Goal: Communication & Community: Connect with others

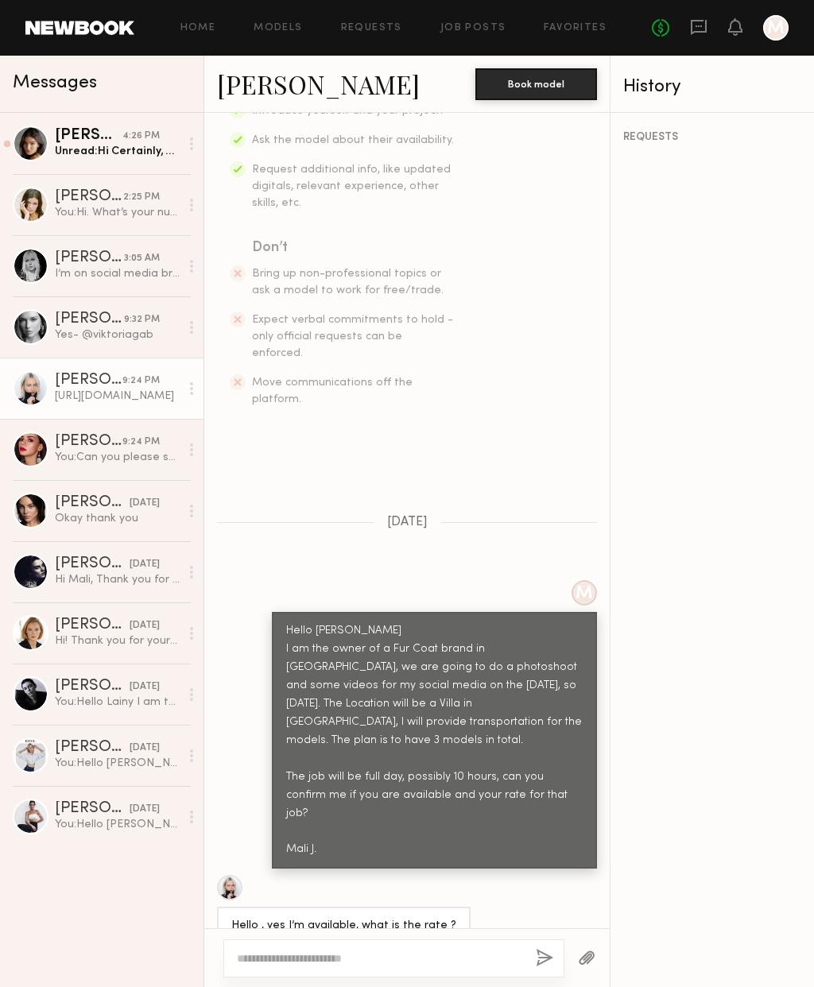
scroll to position [312, 0]
click at [289, 85] on link "Polina S." at bounding box center [318, 84] width 203 height 34
click at [106, 150] on div "Unread: Hi Certainly, my cell is (207)706-6440" at bounding box center [117, 151] width 125 height 15
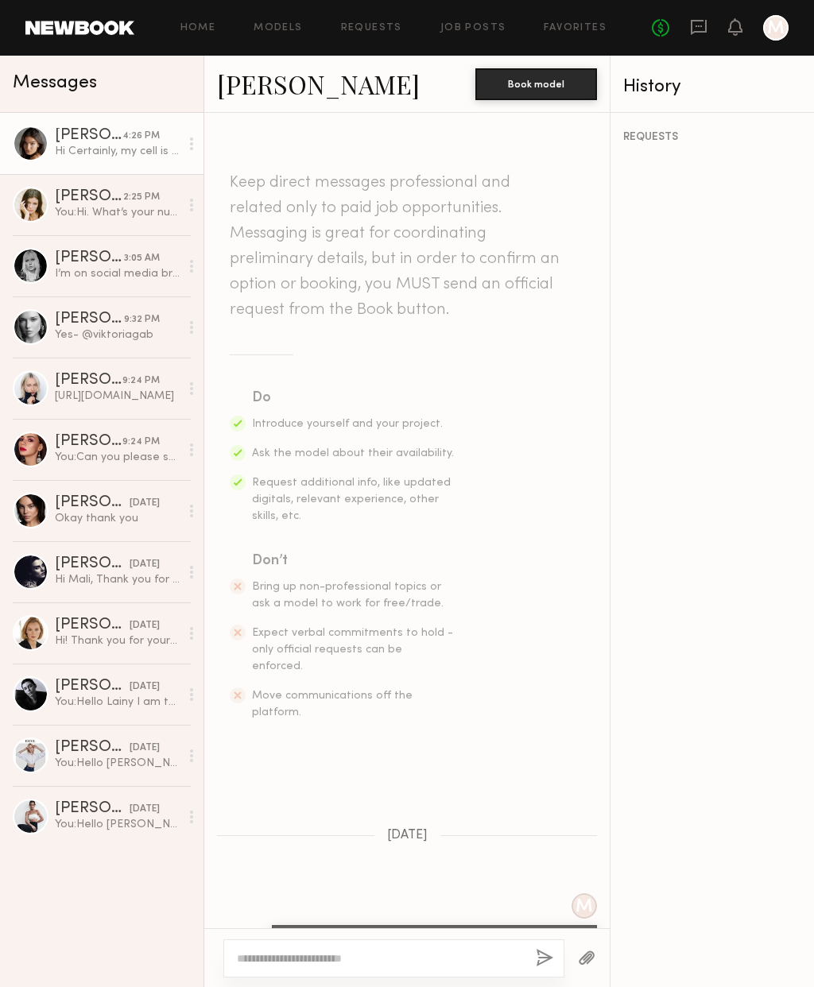
click at [256, 91] on link "Alexis L." at bounding box center [318, 84] width 203 height 34
click at [99, 207] on div "You: Hi. What’s your number that I can call you to discuss?" at bounding box center [117, 212] width 125 height 15
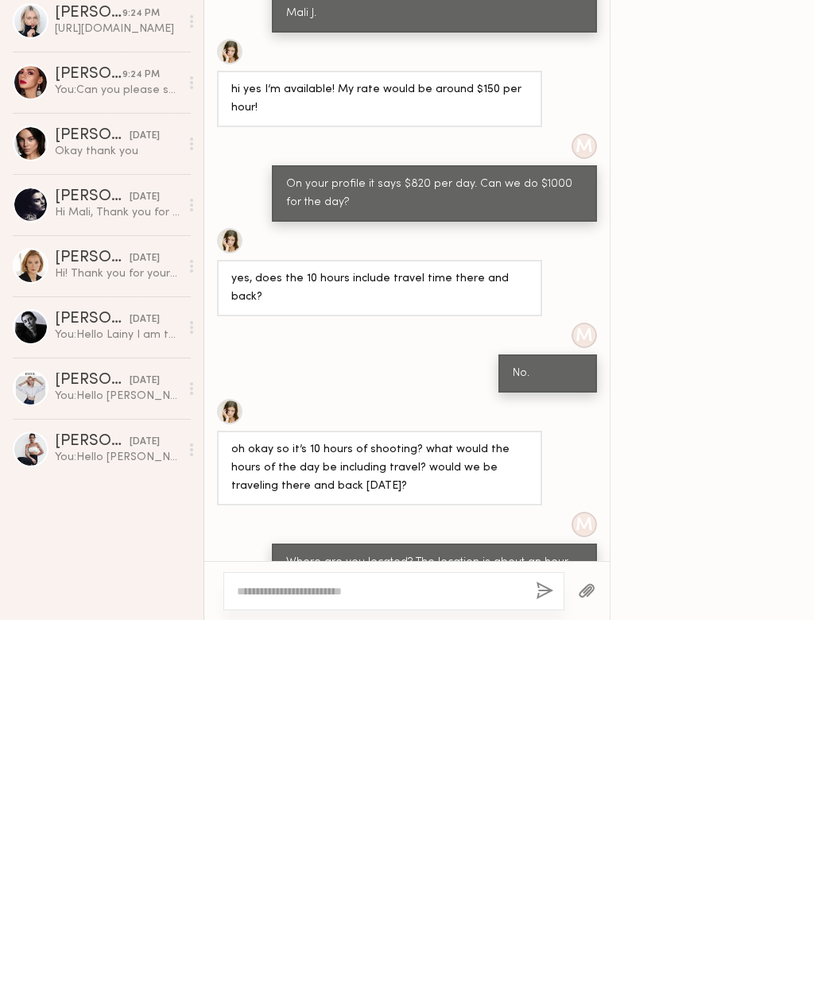
scroll to position [803, 0]
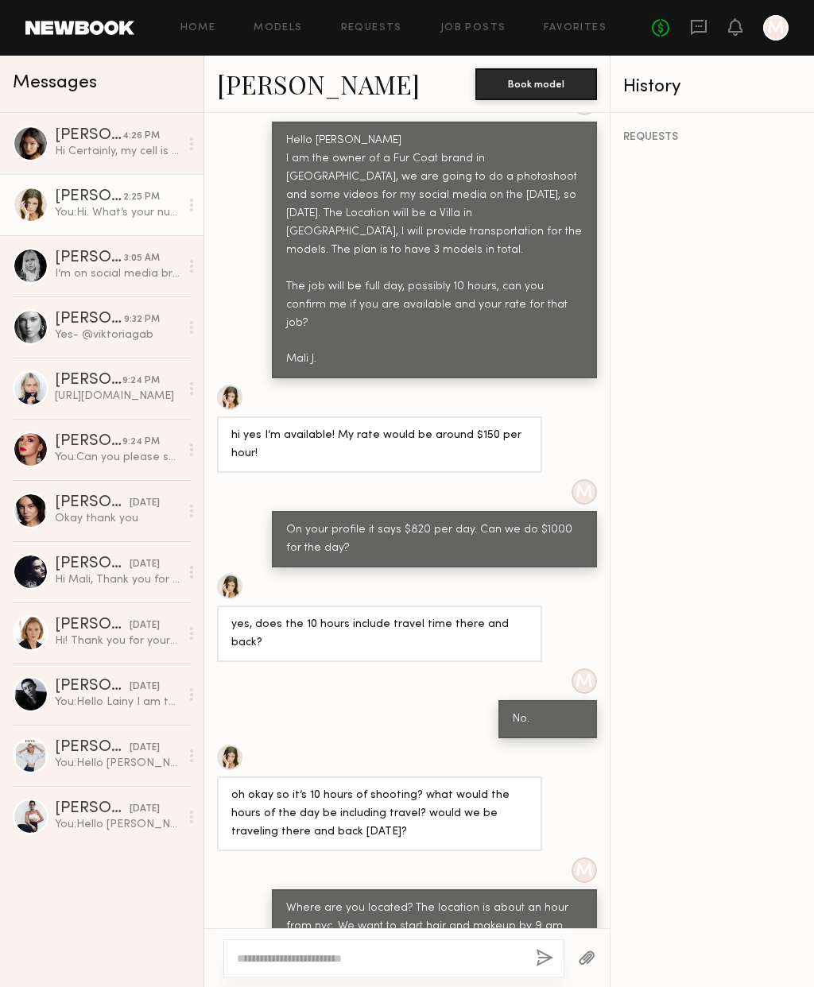
click at [95, 277] on div "I’m on social media break right now" at bounding box center [117, 273] width 125 height 15
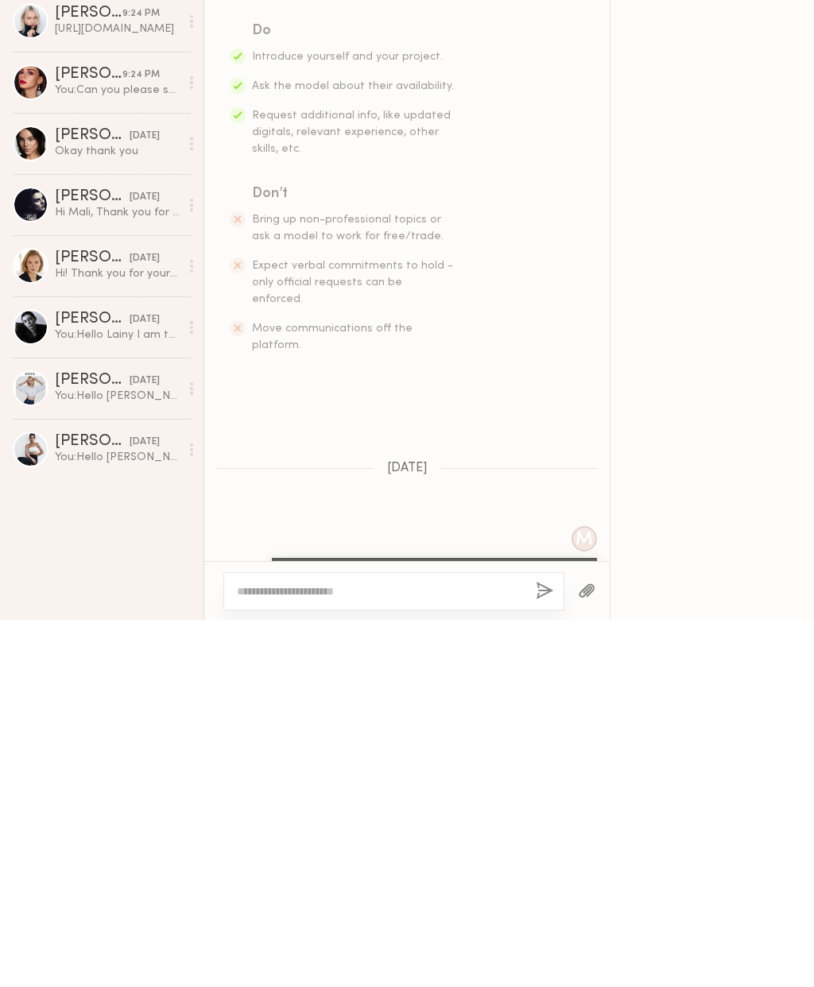
scroll to position [792, 0]
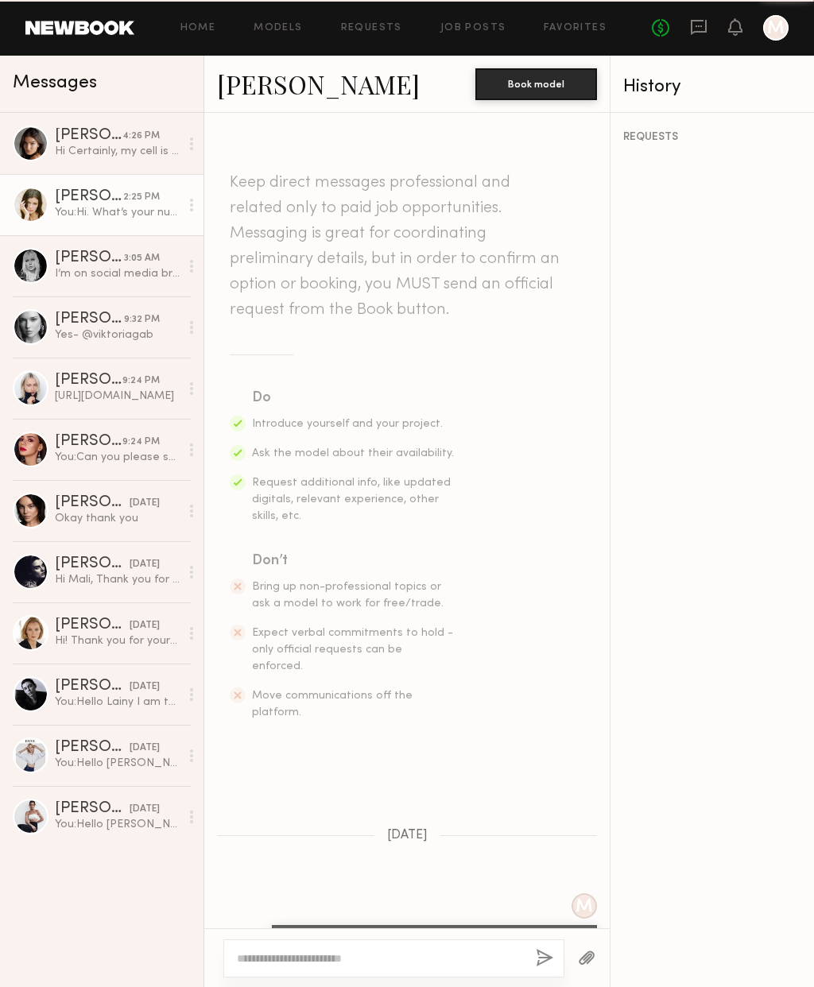
scroll to position [1626, 0]
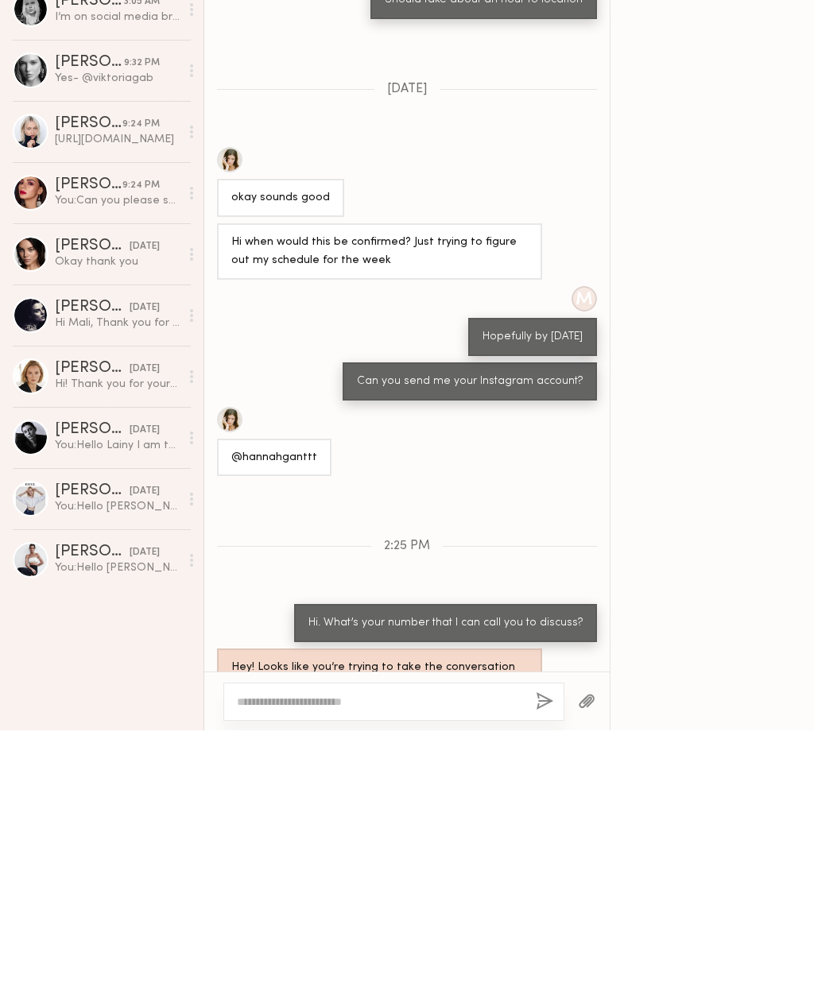
click at [99, 556] on div "Amber M." at bounding box center [92, 564] width 75 height 16
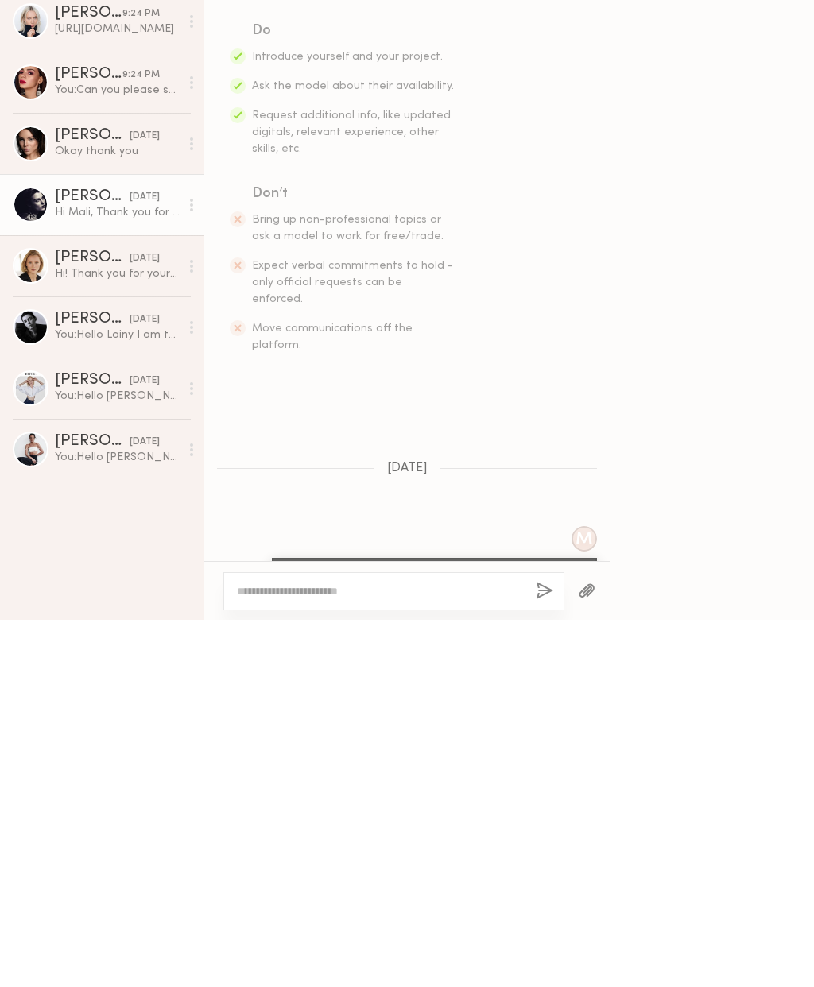
scroll to position [544, 0]
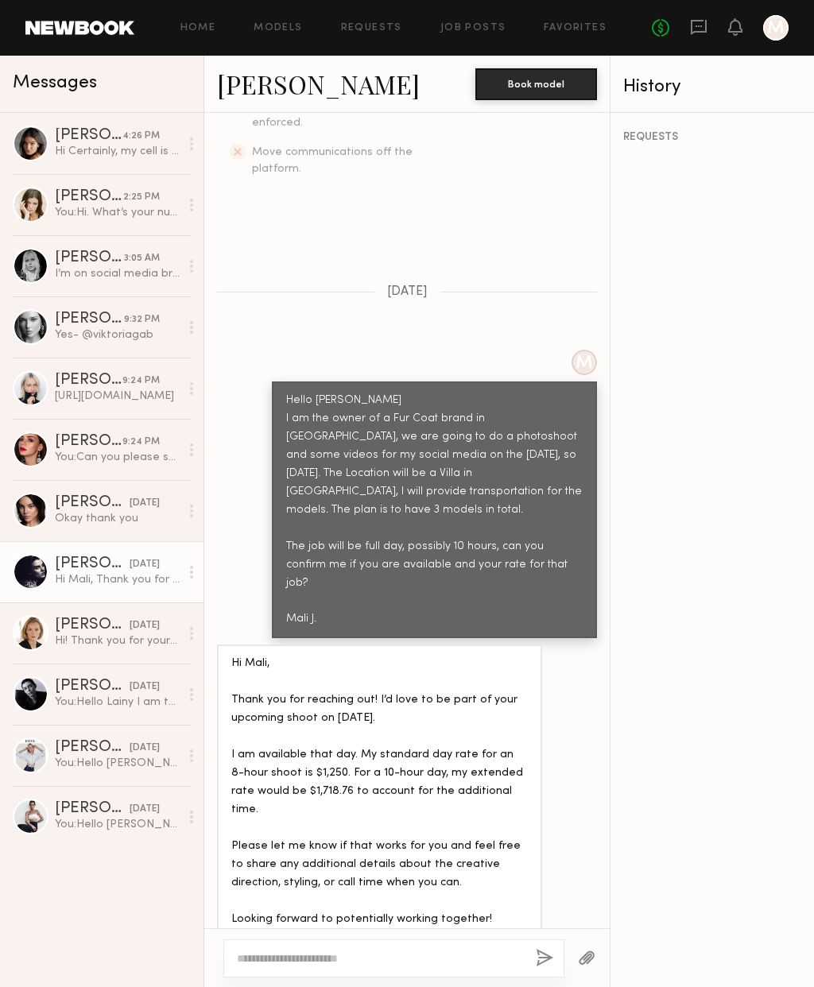
click at [88, 465] on div "You: Can you please send me your Instagram account?" at bounding box center [117, 457] width 125 height 15
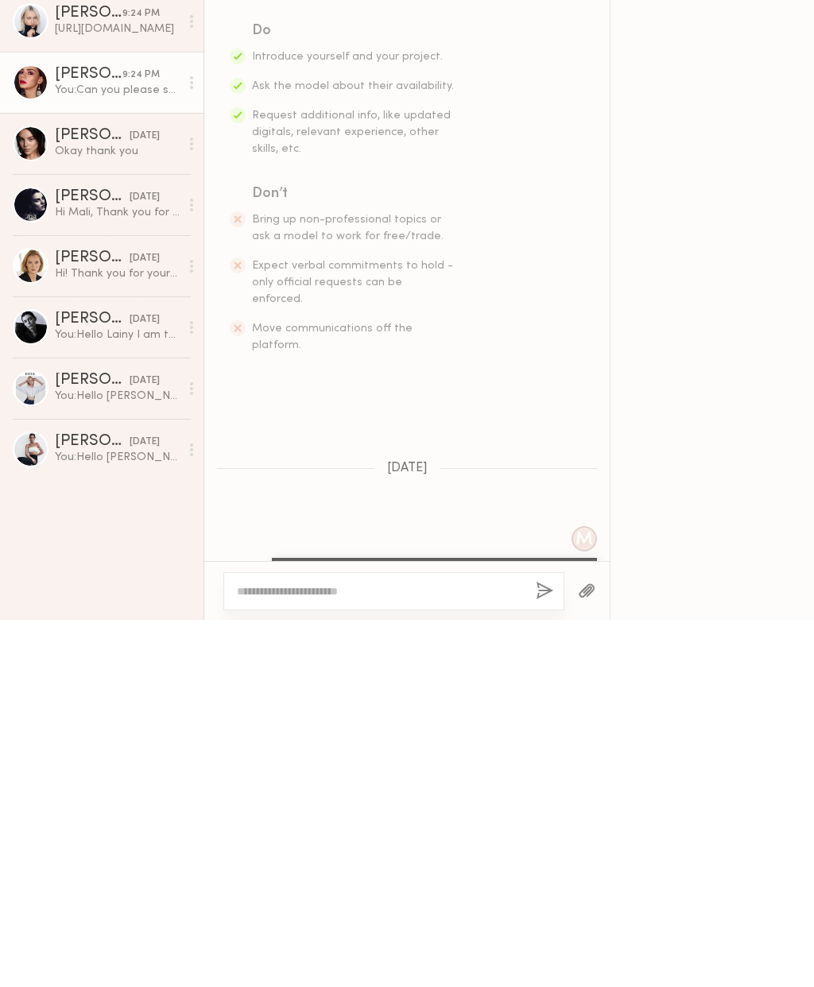
scroll to position [519, 0]
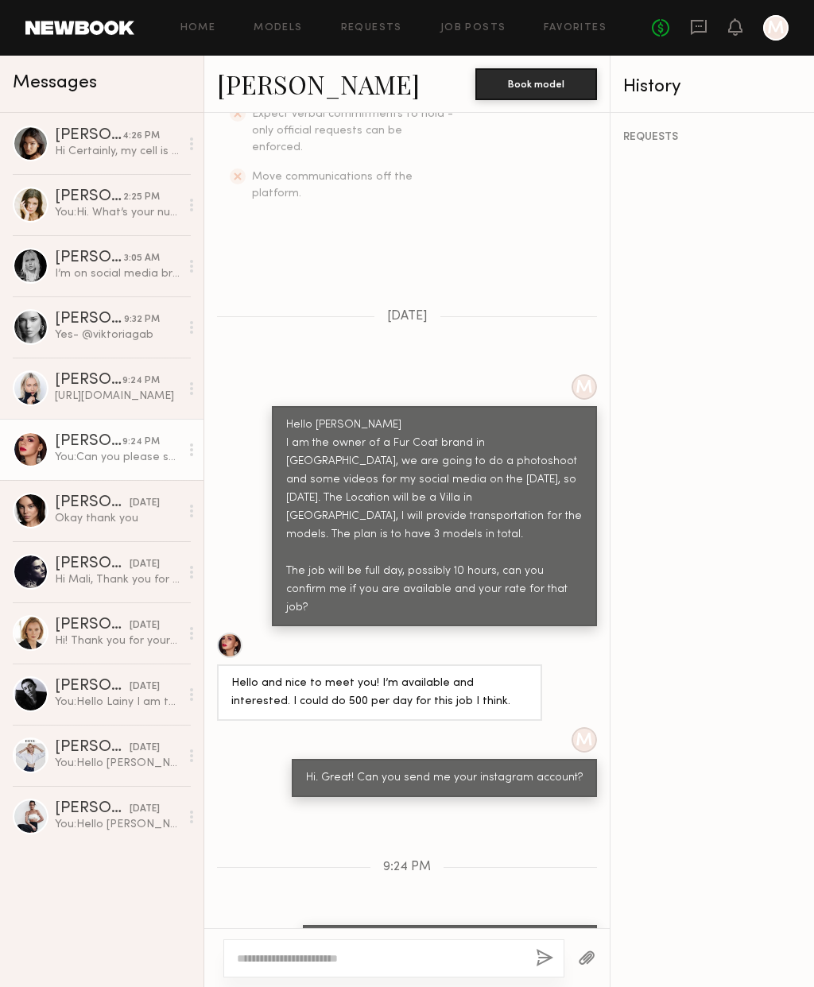
click at [269, 85] on link "Lyuba R." at bounding box center [318, 84] width 203 height 34
click at [71, 500] on div "Ariana K." at bounding box center [92, 503] width 75 height 16
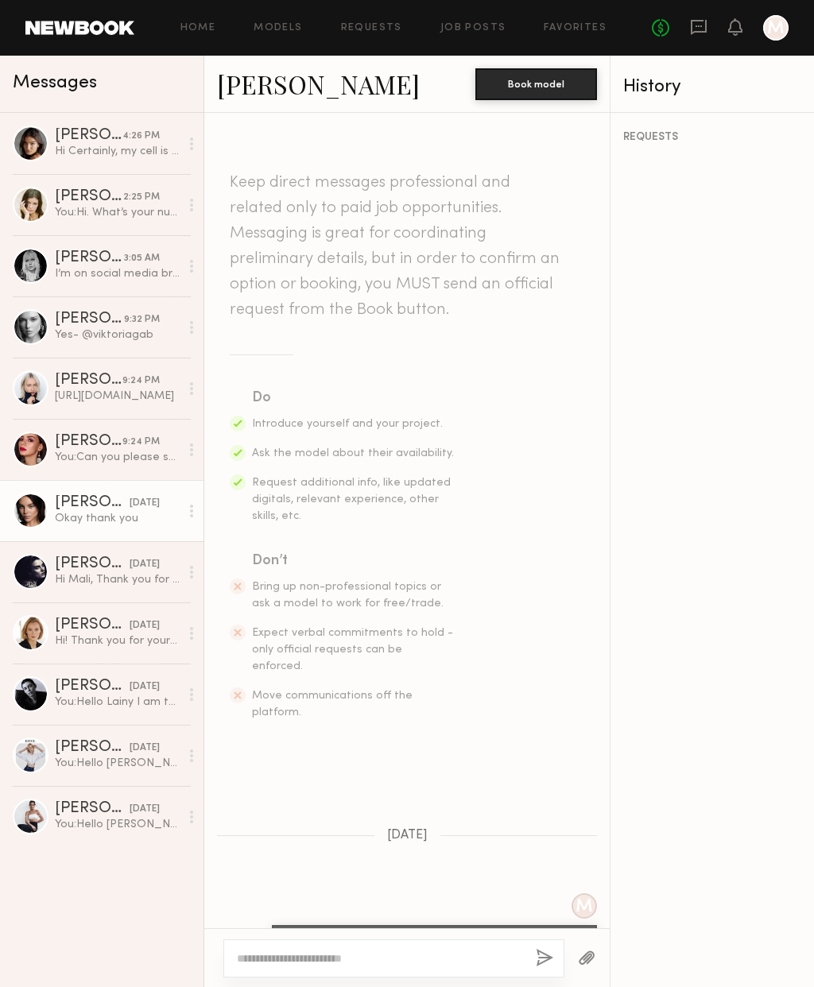
click at [270, 88] on link "Ariana K." at bounding box center [318, 84] width 203 height 34
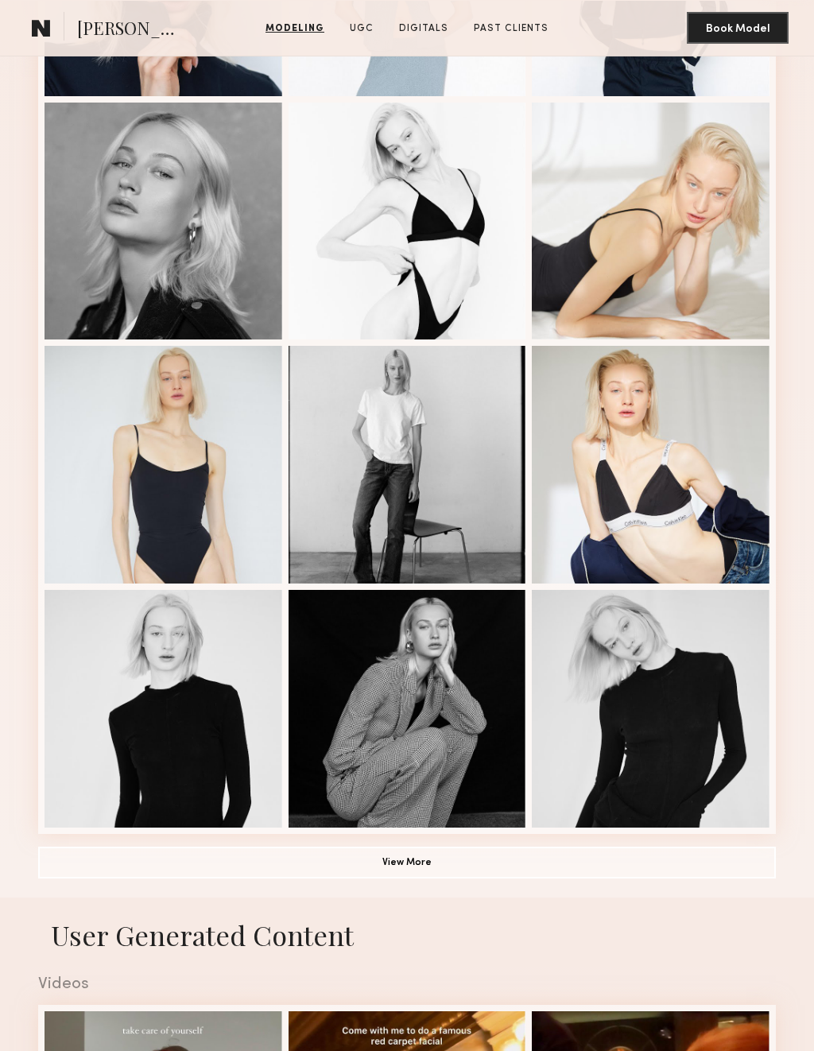
scroll to position [626, 0]
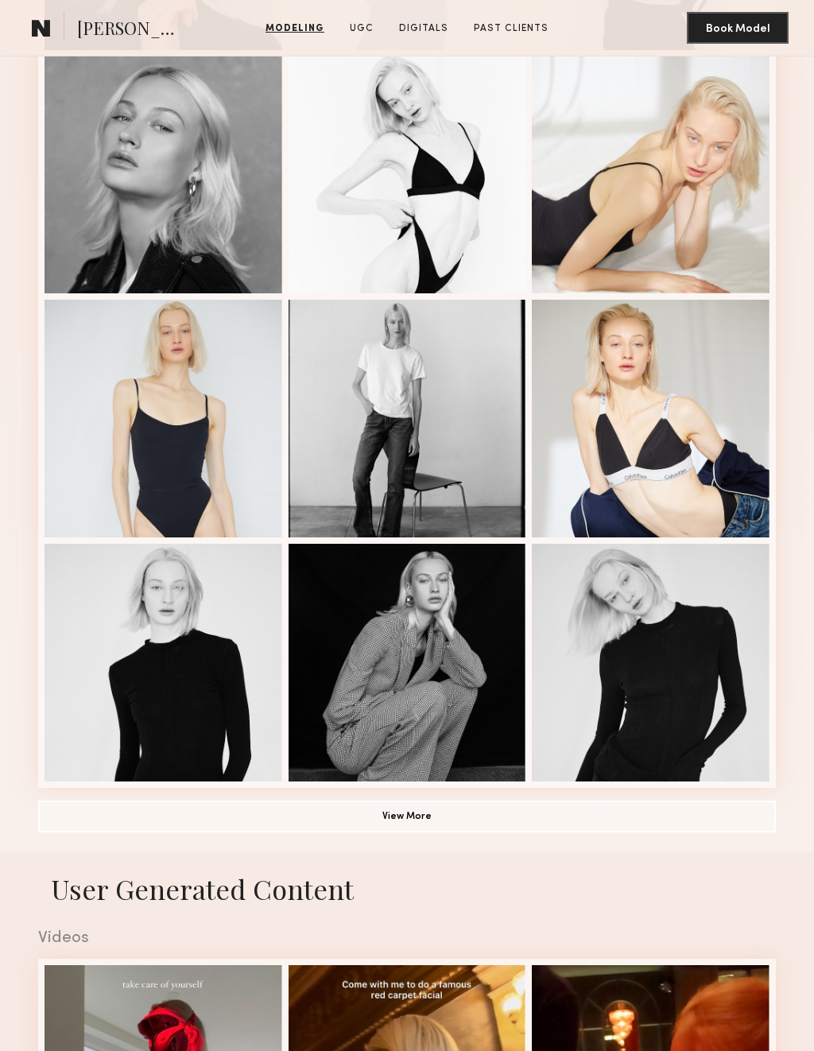
click at [442, 822] on button "View More" at bounding box center [407, 816] width 738 height 32
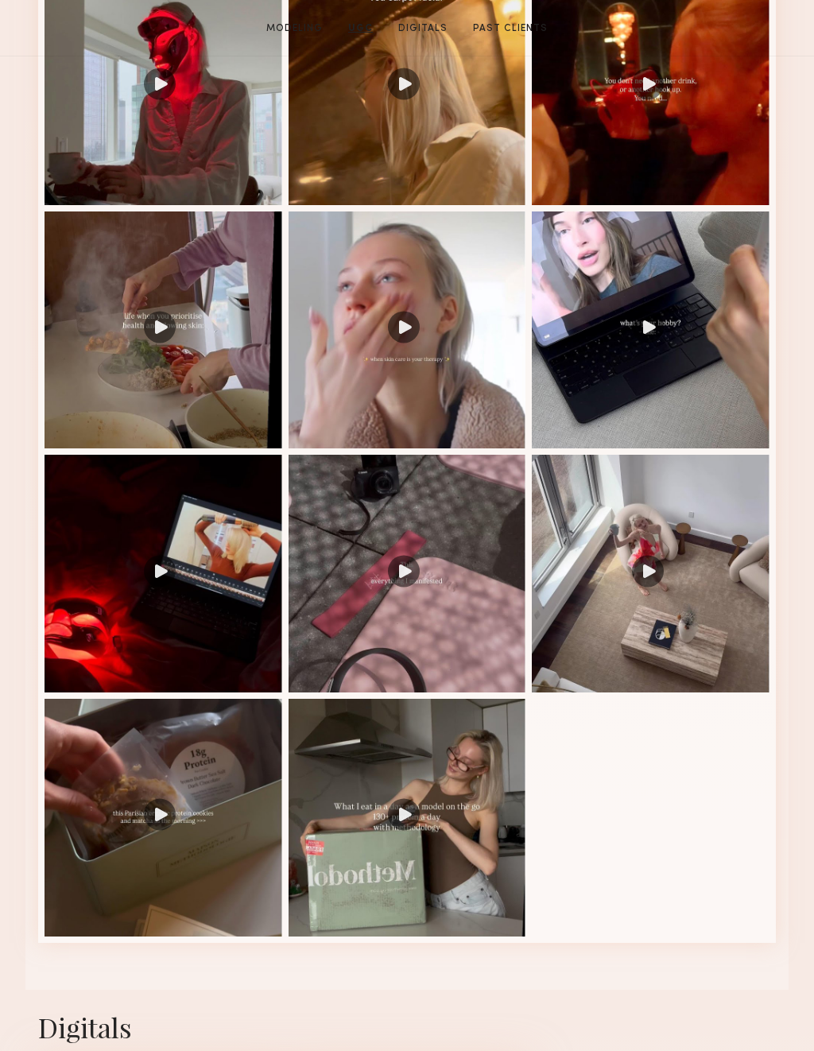
scroll to position [2554, 0]
click at [389, 815] on div at bounding box center [407, 818] width 238 height 238
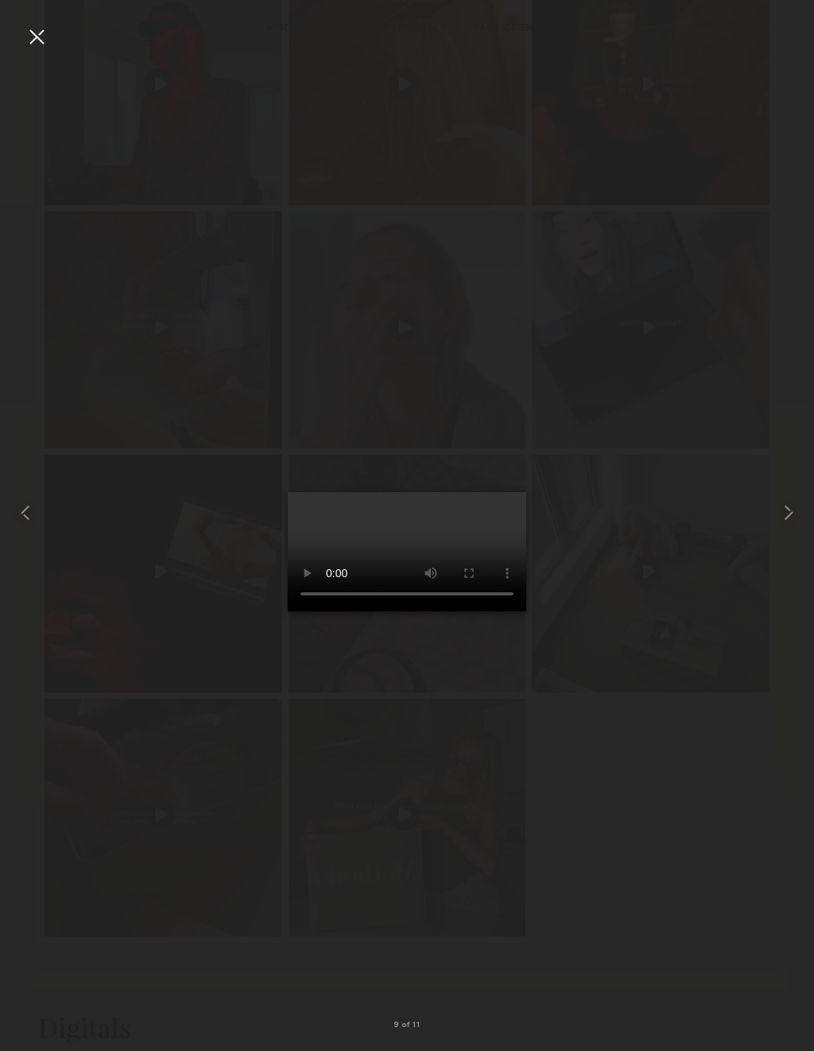
click at [44, 20] on nb-gallery-light "9 of 11" at bounding box center [407, 525] width 814 height 1051
click at [56, 33] on div at bounding box center [407, 512] width 814 height 974
click at [34, 45] on div at bounding box center [36, 36] width 25 height 25
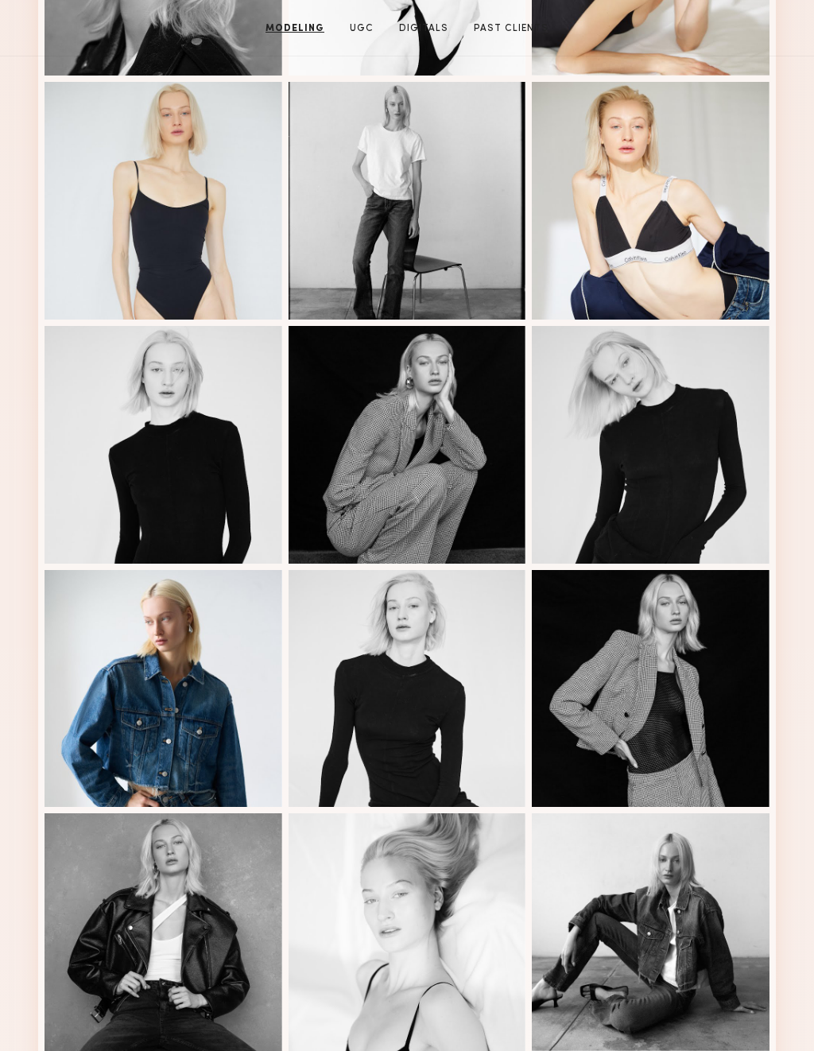
scroll to position [842, 0]
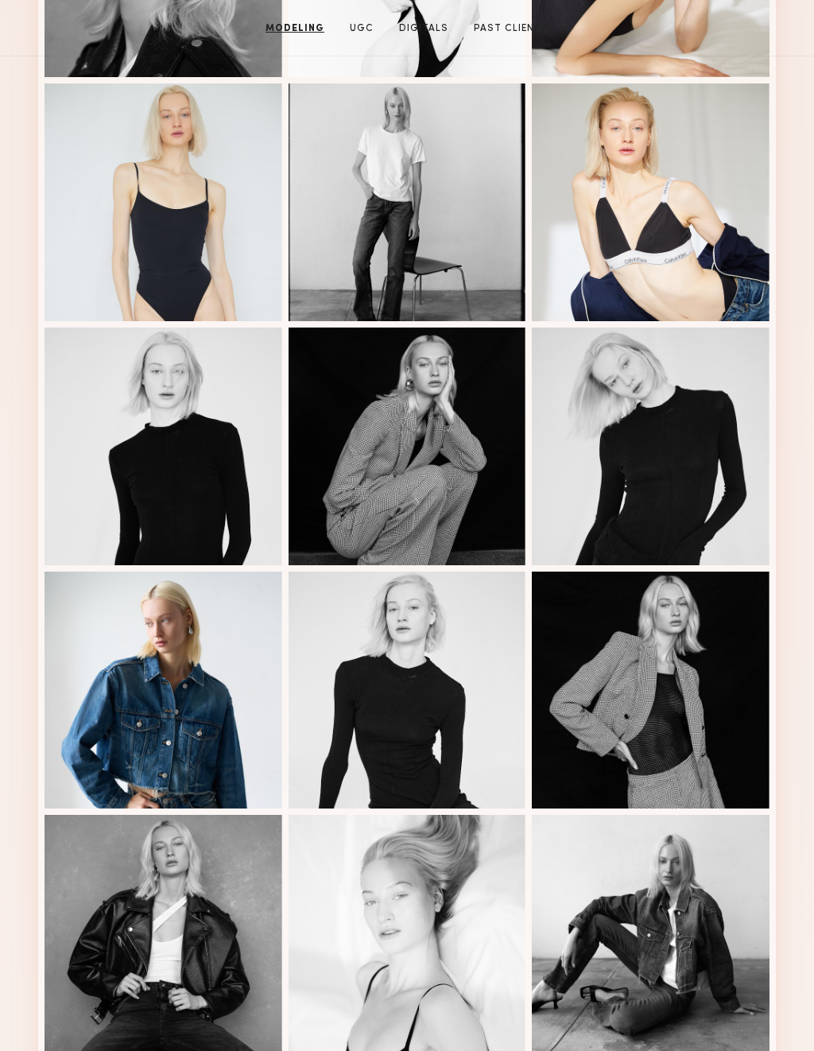
click at [168, 734] on div at bounding box center [164, 691] width 238 height 238
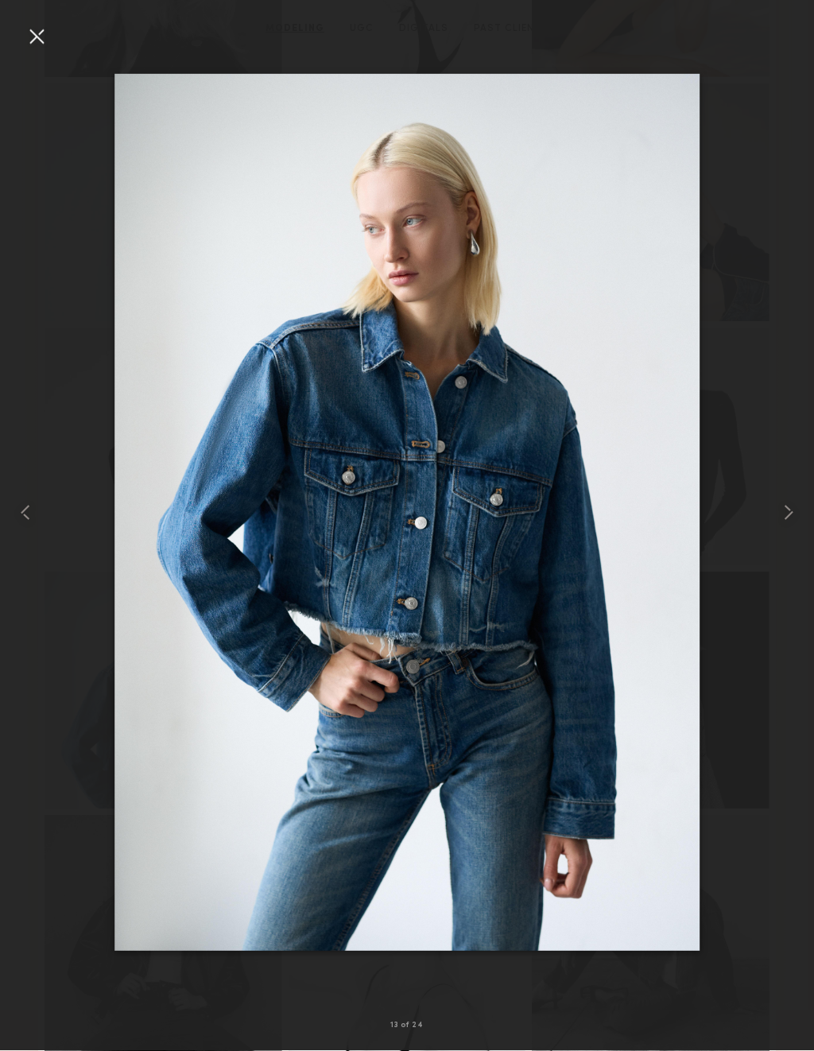
click at [35, 33] on div at bounding box center [36, 36] width 25 height 25
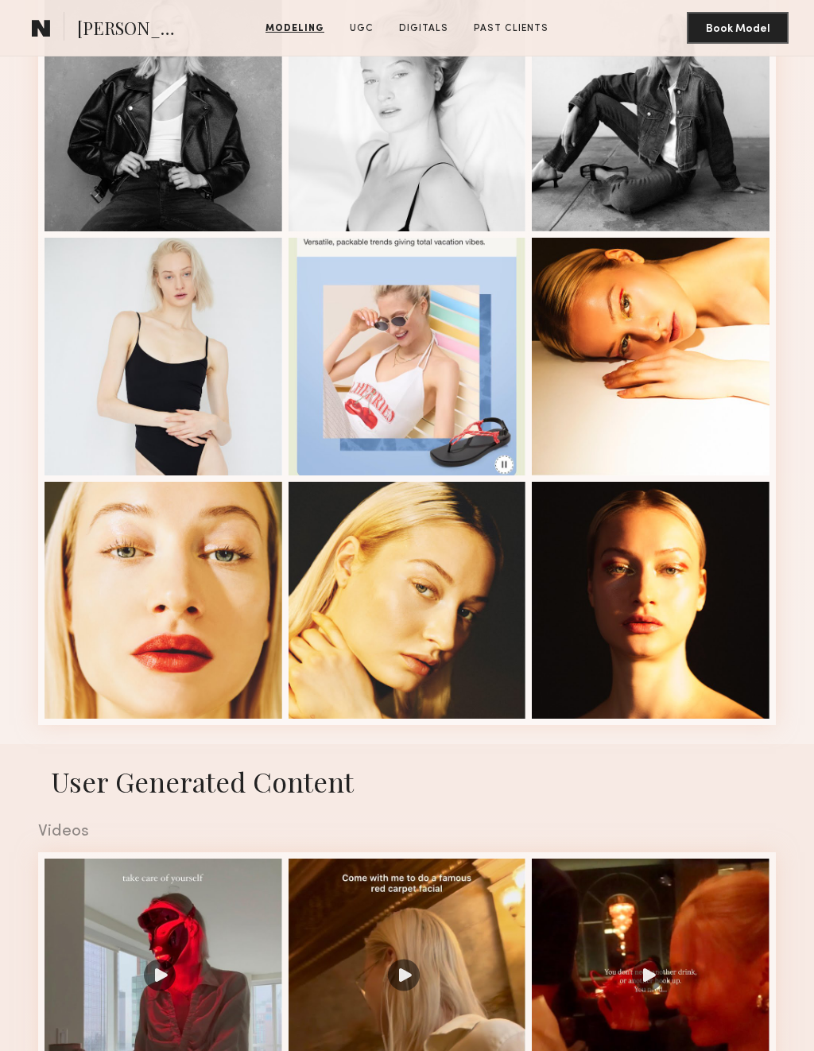
scroll to position [1667, 0]
